Goal: Task Accomplishment & Management: Complete application form

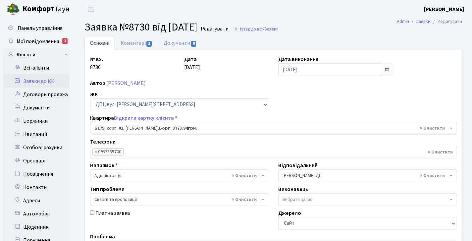
select select "30586"
select select "55"
click at [43, 46] on link "Мої повідомлення 1" at bounding box center [36, 41] width 66 height 13
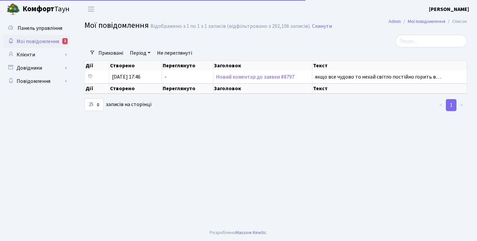
select select "25"
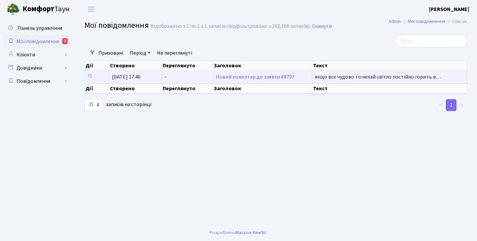
click at [237, 83] on td "Новий коментар до заявки #8797" at bounding box center [262, 76] width 99 height 13
click at [343, 80] on span "якщо все чудово то нехай світло постійно горить в…" at bounding box center [378, 76] width 126 height 7
click at [329, 80] on span "якщо все чудово то нехай світло постійно горить в…" at bounding box center [378, 76] width 126 height 7
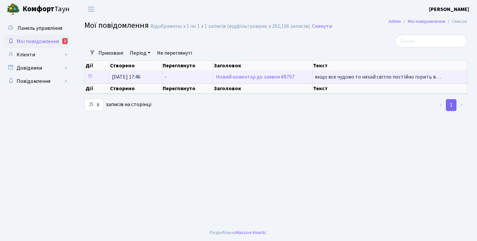
click at [139, 80] on span "08.10.2025, 17:46" at bounding box center [126, 76] width 28 height 7
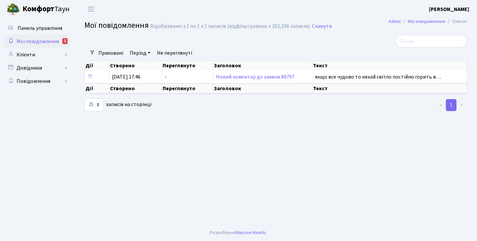
click at [347, 83] on th "Текст" at bounding box center [389, 83] width 155 height 0
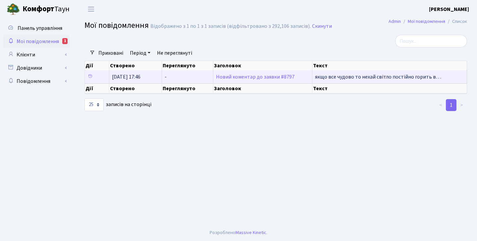
click at [347, 83] on td "якщо все чудово то нехай світло постійно горить в…" at bounding box center [389, 76] width 155 height 13
click at [379, 77] on td "якщо все чудово то нехай світло постійно горить в…" at bounding box center [389, 76] width 155 height 13
click at [123, 80] on span "08.10.2025, 17:46" at bounding box center [126, 76] width 28 height 7
click at [239, 80] on link "Новий коментар до заявки #8797" at bounding box center [255, 76] width 78 height 7
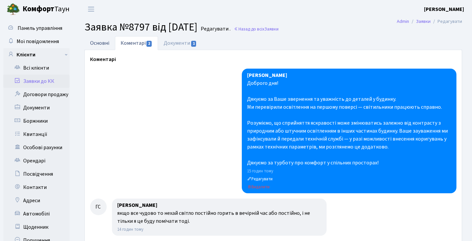
click at [101, 44] on link "Основні" at bounding box center [99, 43] width 30 height 14
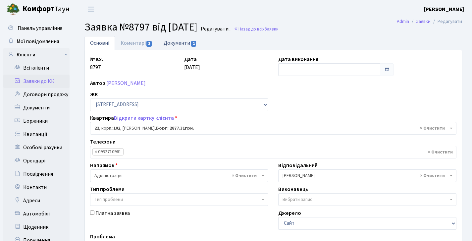
click at [166, 42] on link "Документи 1" at bounding box center [180, 43] width 44 height 14
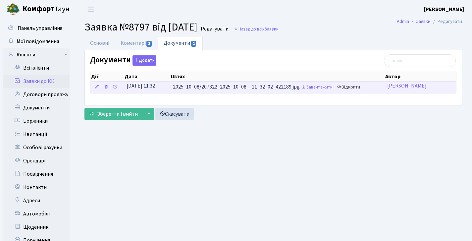
click at [353, 88] on link "Відкрити" at bounding box center [348, 87] width 26 height 10
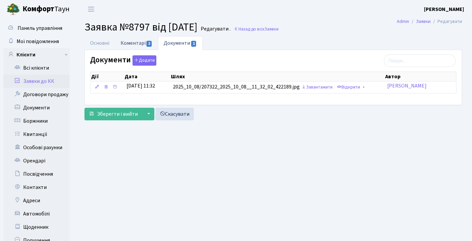
click at [145, 44] on link "Коментарі 2" at bounding box center [136, 43] width 43 height 14
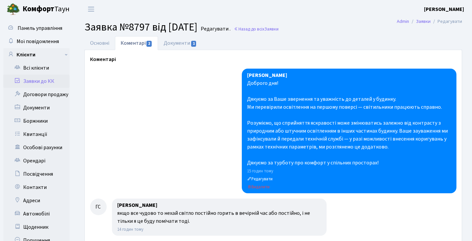
scroll to position [17, 0]
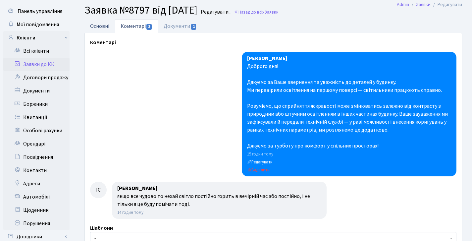
click at [102, 22] on link "Основні" at bounding box center [99, 26] width 30 height 14
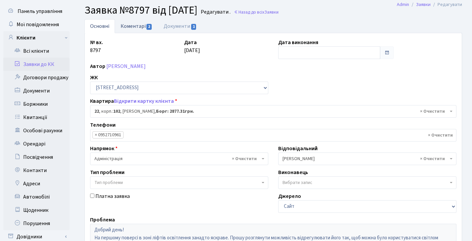
click at [129, 23] on link "Коментарі 2" at bounding box center [136, 26] width 43 height 14
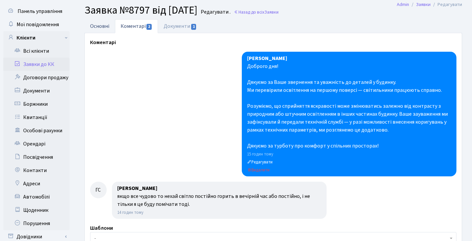
click at [104, 25] on link "Основні" at bounding box center [99, 26] width 30 height 14
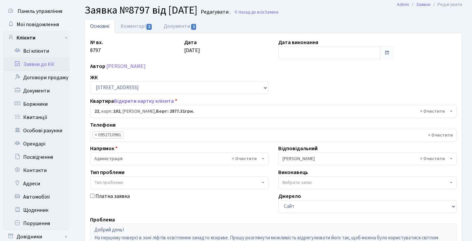
click at [49, 63] on link "Заявки до КК" at bounding box center [36, 64] width 66 height 13
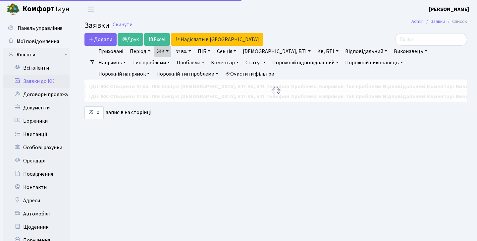
select select "25"
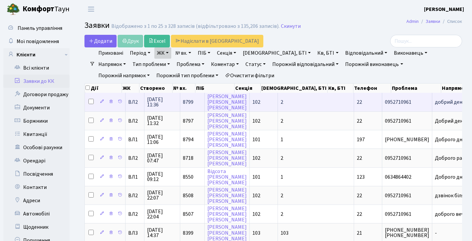
click at [187, 104] on span "8799" at bounding box center [188, 101] width 11 height 7
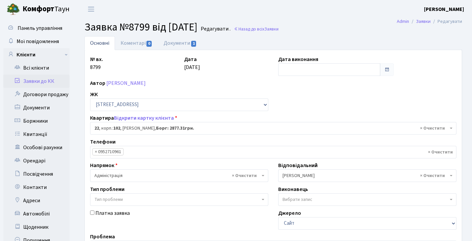
select select "38005"
click at [172, 47] on link "Документи 1" at bounding box center [180, 43] width 44 height 14
select select "25"
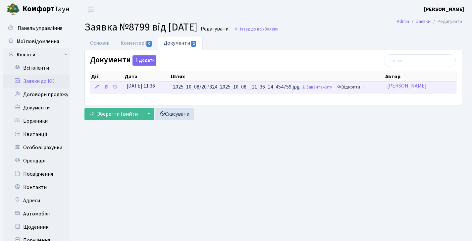
click at [349, 86] on link "Відкрити" at bounding box center [348, 87] width 26 height 10
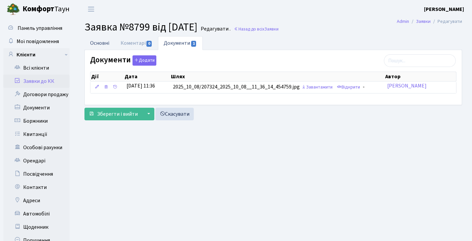
click at [99, 46] on link "Основні" at bounding box center [99, 43] width 30 height 14
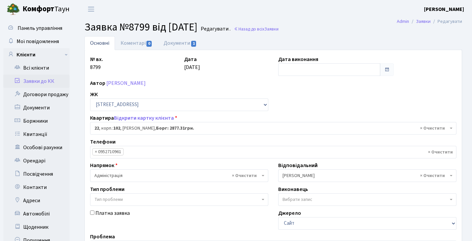
click at [52, 80] on link "Заявки до КК" at bounding box center [36, 80] width 66 height 13
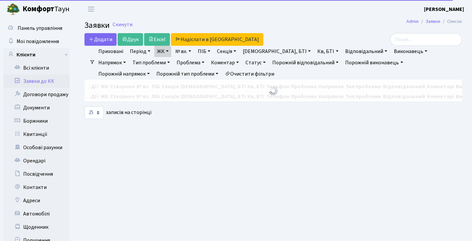
select select "25"
